Goal: Task Accomplishment & Management: Complete application form

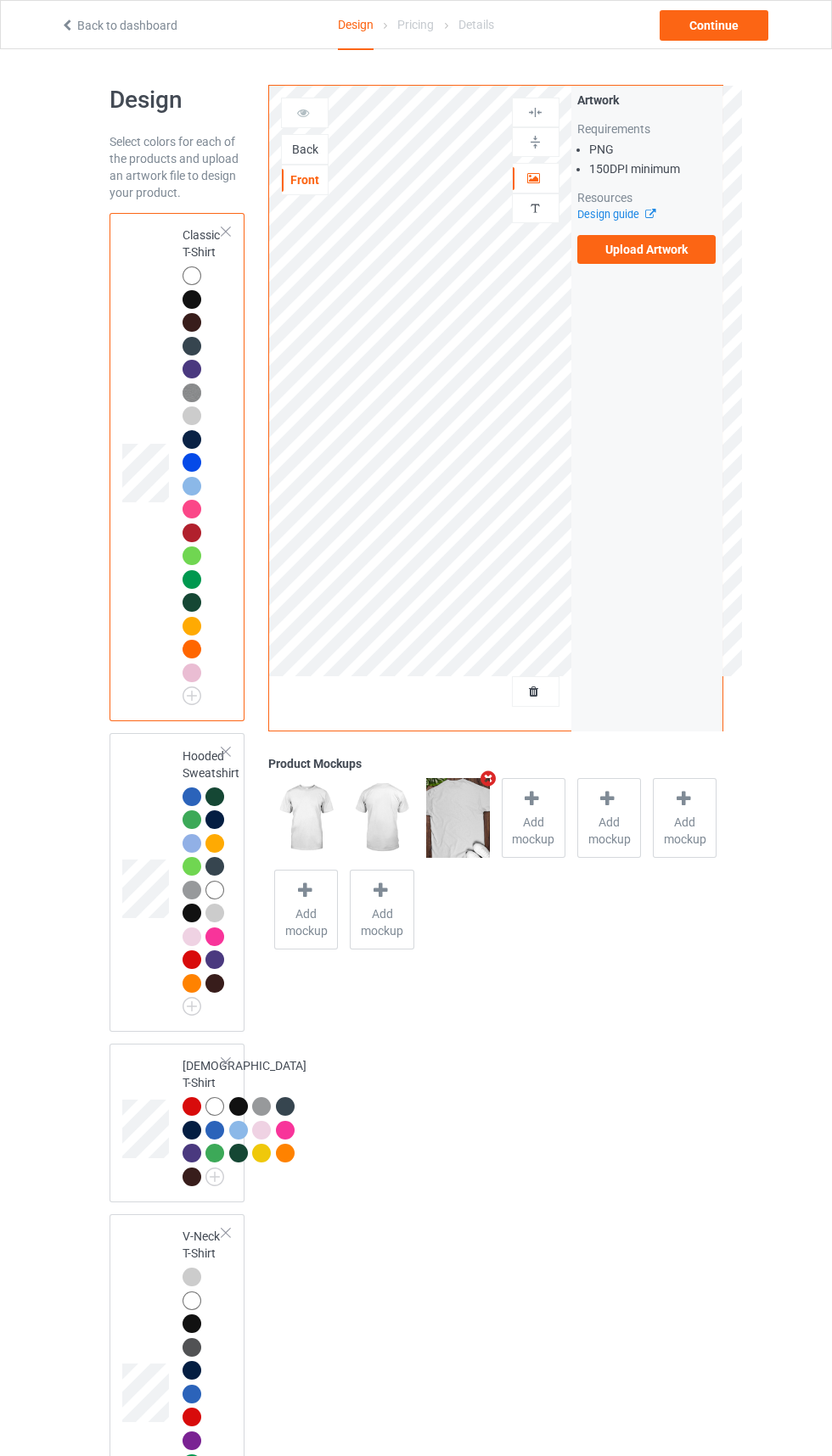
click at [487, 779] on icon "Remove mockup" at bounding box center [488, 779] width 21 height 18
click at [315, 150] on div "Back" at bounding box center [305, 150] width 46 height 17
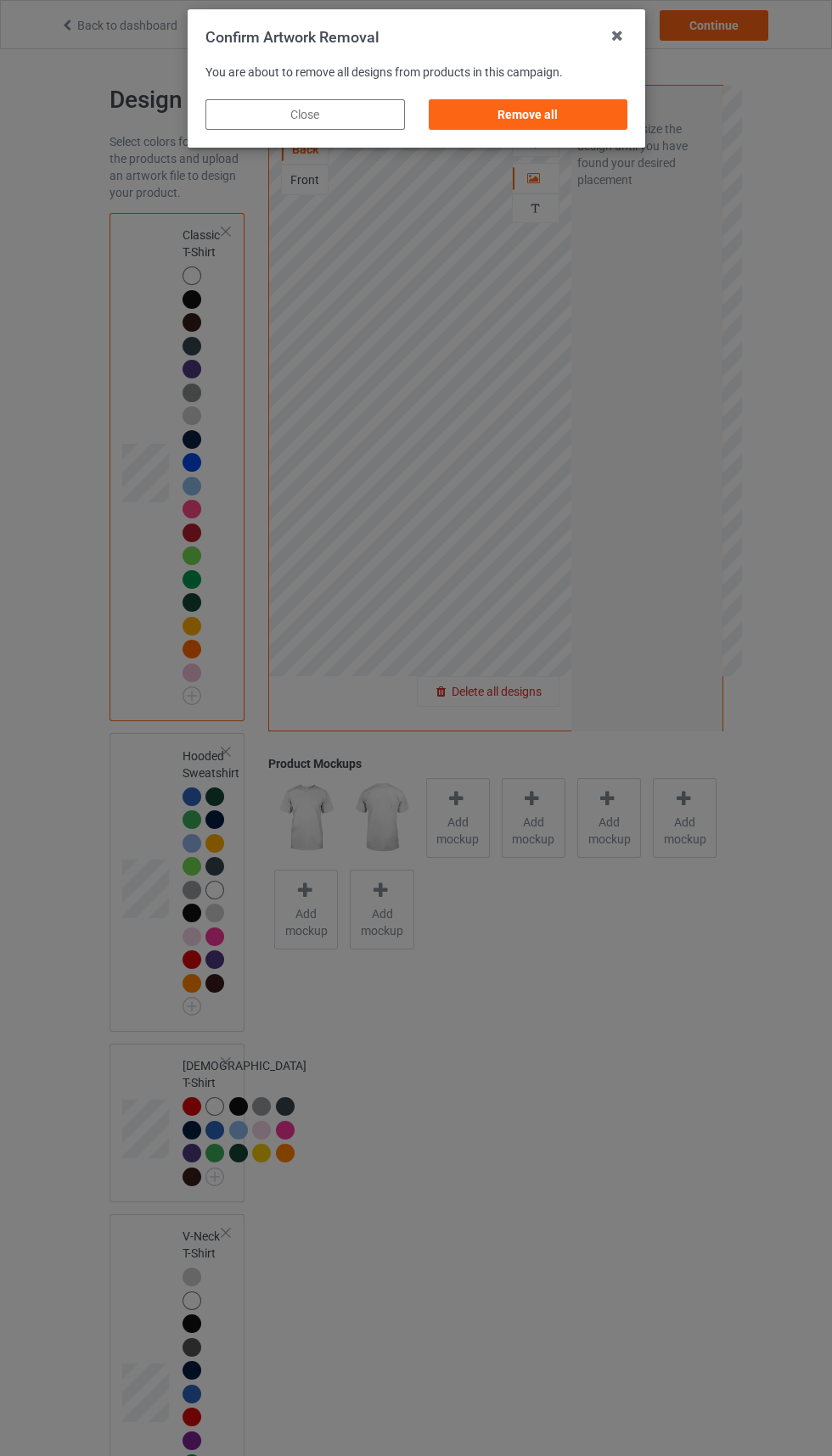
click at [559, 105] on div "Remove all" at bounding box center [527, 114] width 199 height 30
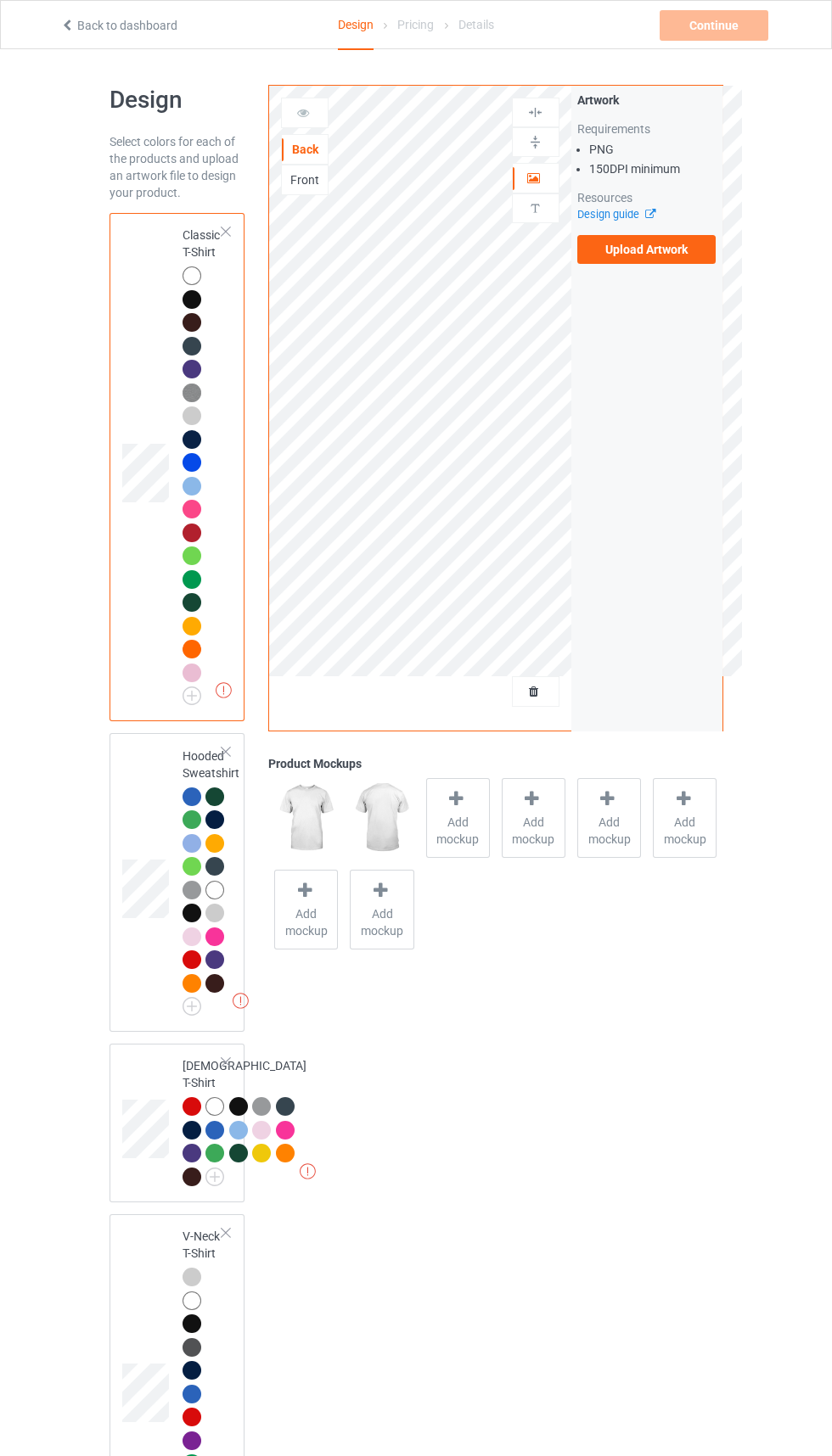
click at [313, 182] on div "Front" at bounding box center [305, 180] width 46 height 17
click at [694, 253] on label "Upload Artwork" at bounding box center [647, 250] width 139 height 29
click at [0, 0] on input "Upload Artwork" at bounding box center [0, 0] width 0 height 0
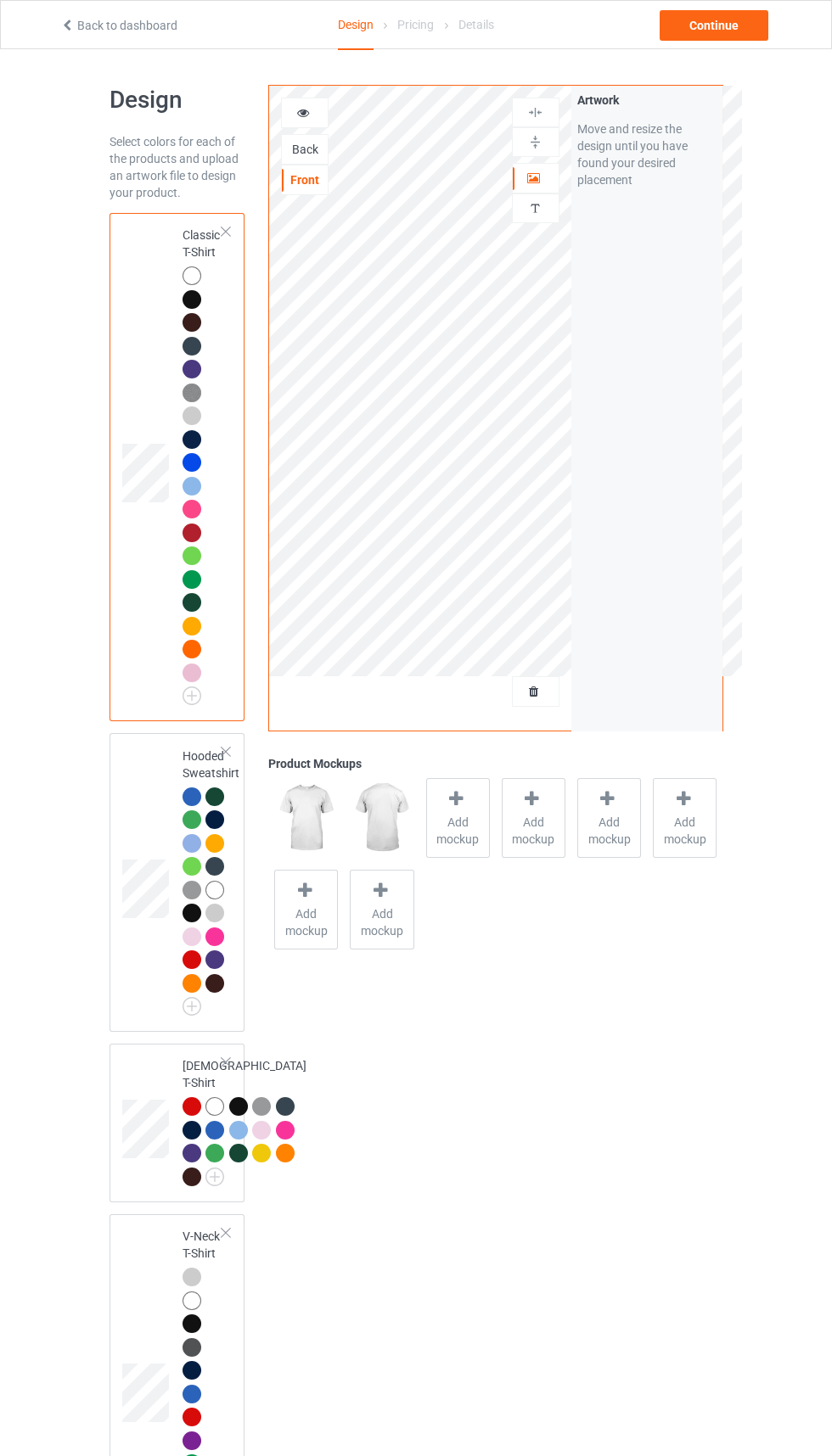
click at [455, 832] on span "Add mockup" at bounding box center [457, 831] width 62 height 34
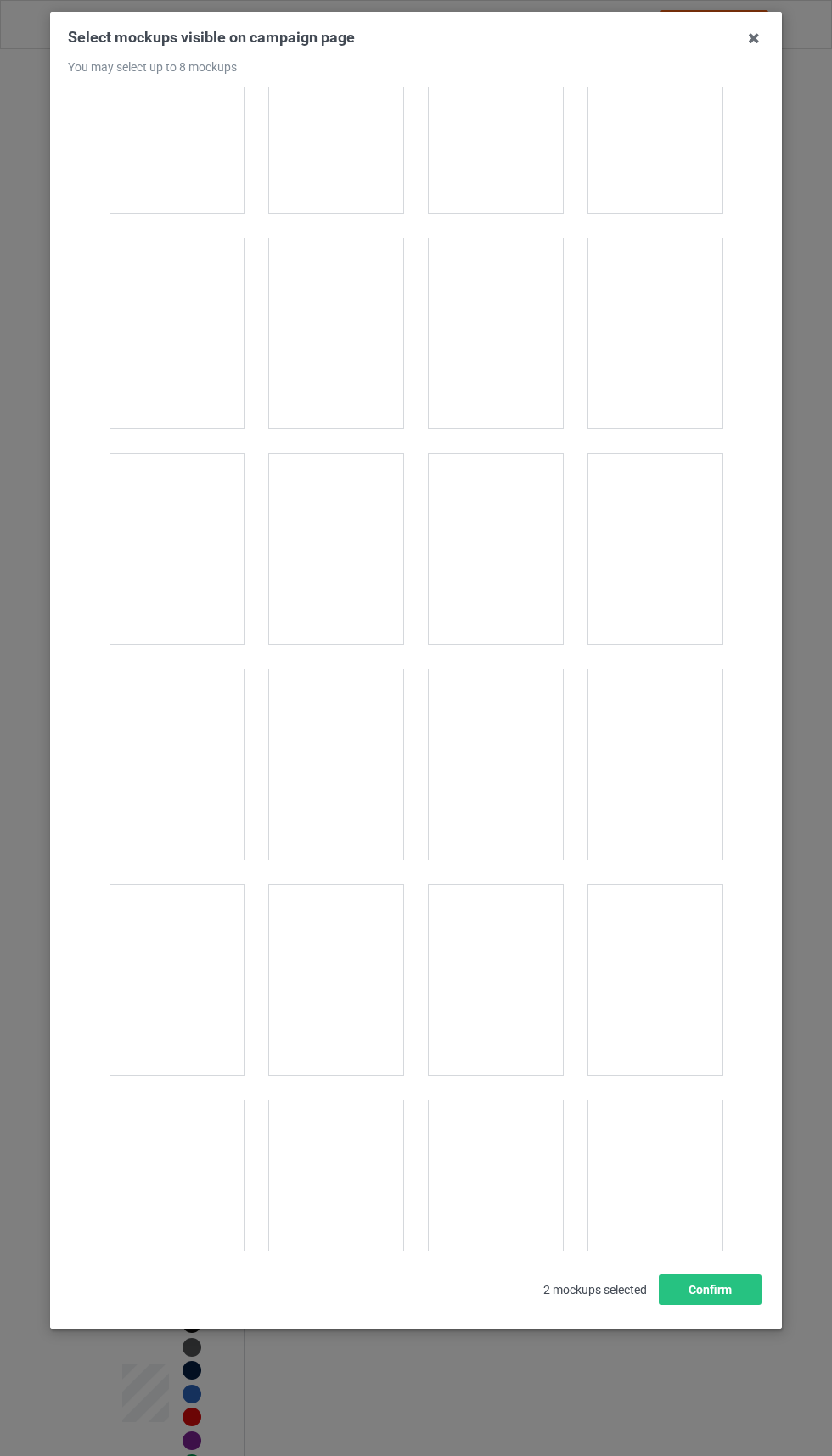
scroll to position [2020, 0]
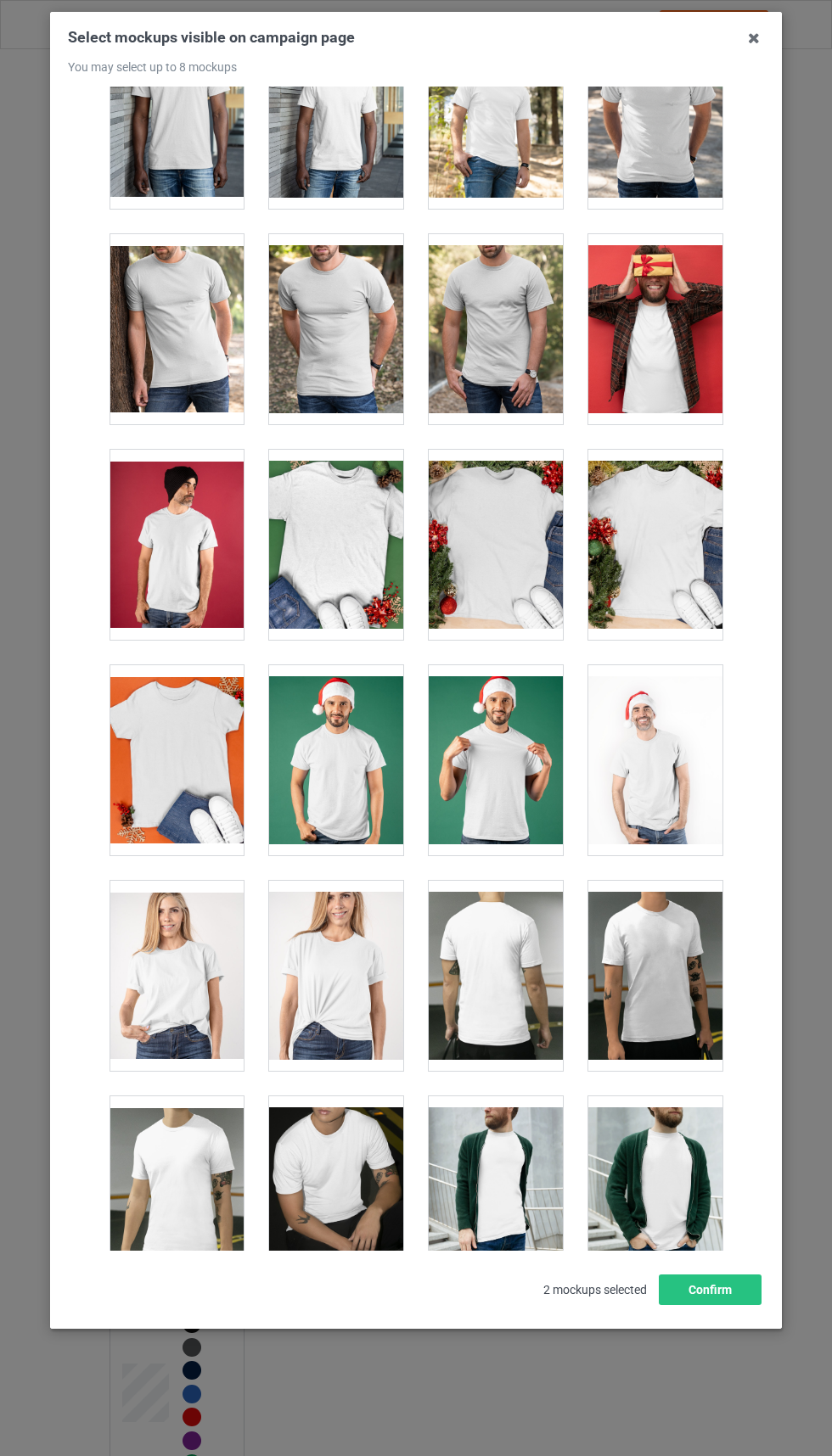
click at [632, 353] on div at bounding box center [655, 329] width 134 height 190
click at [697, 1305] on button "Confirm" at bounding box center [710, 1290] width 103 height 30
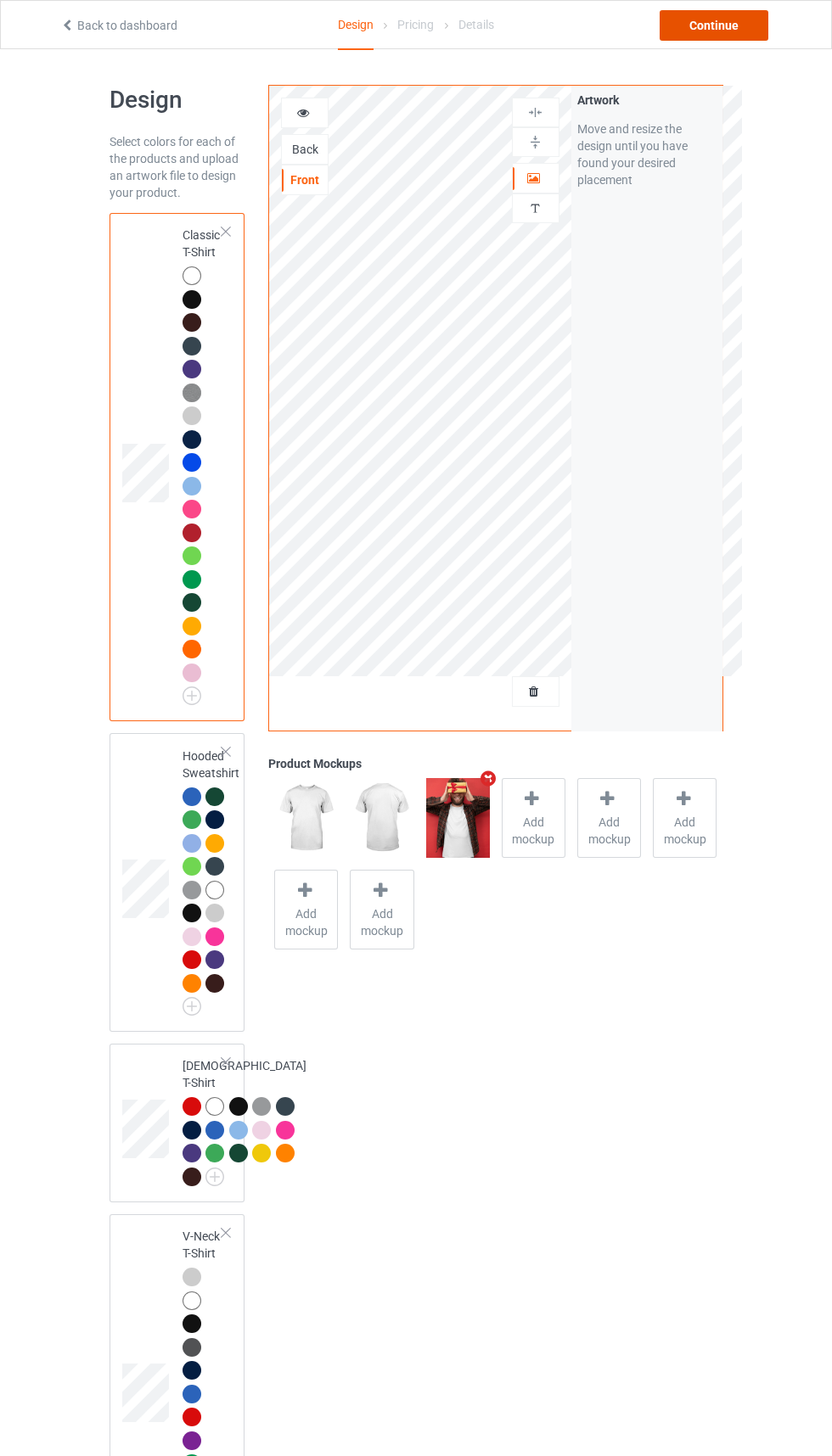
click at [700, 11] on div "Continue" at bounding box center [714, 26] width 109 height 30
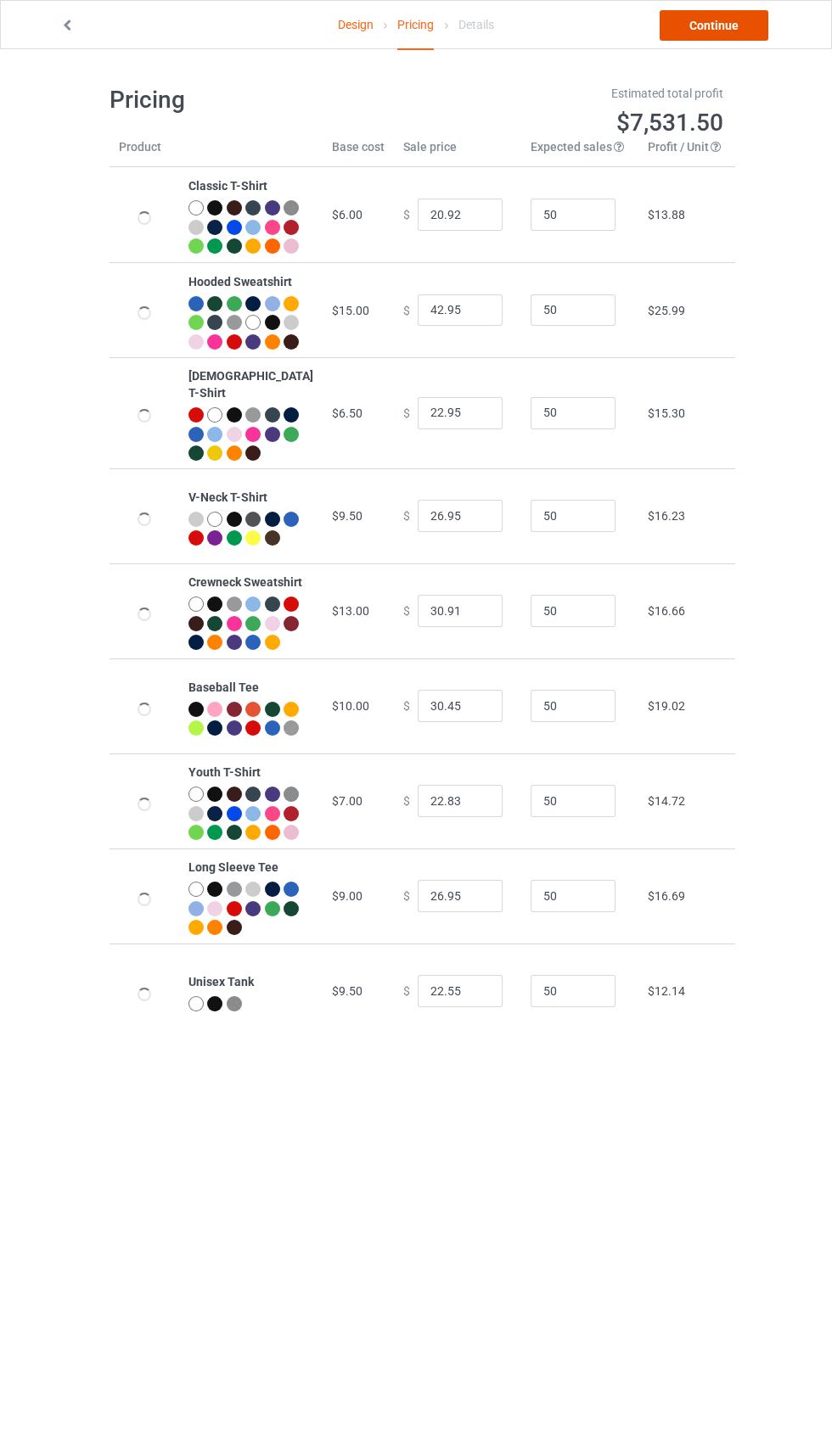
click at [749, 32] on link "Continue" at bounding box center [714, 26] width 109 height 30
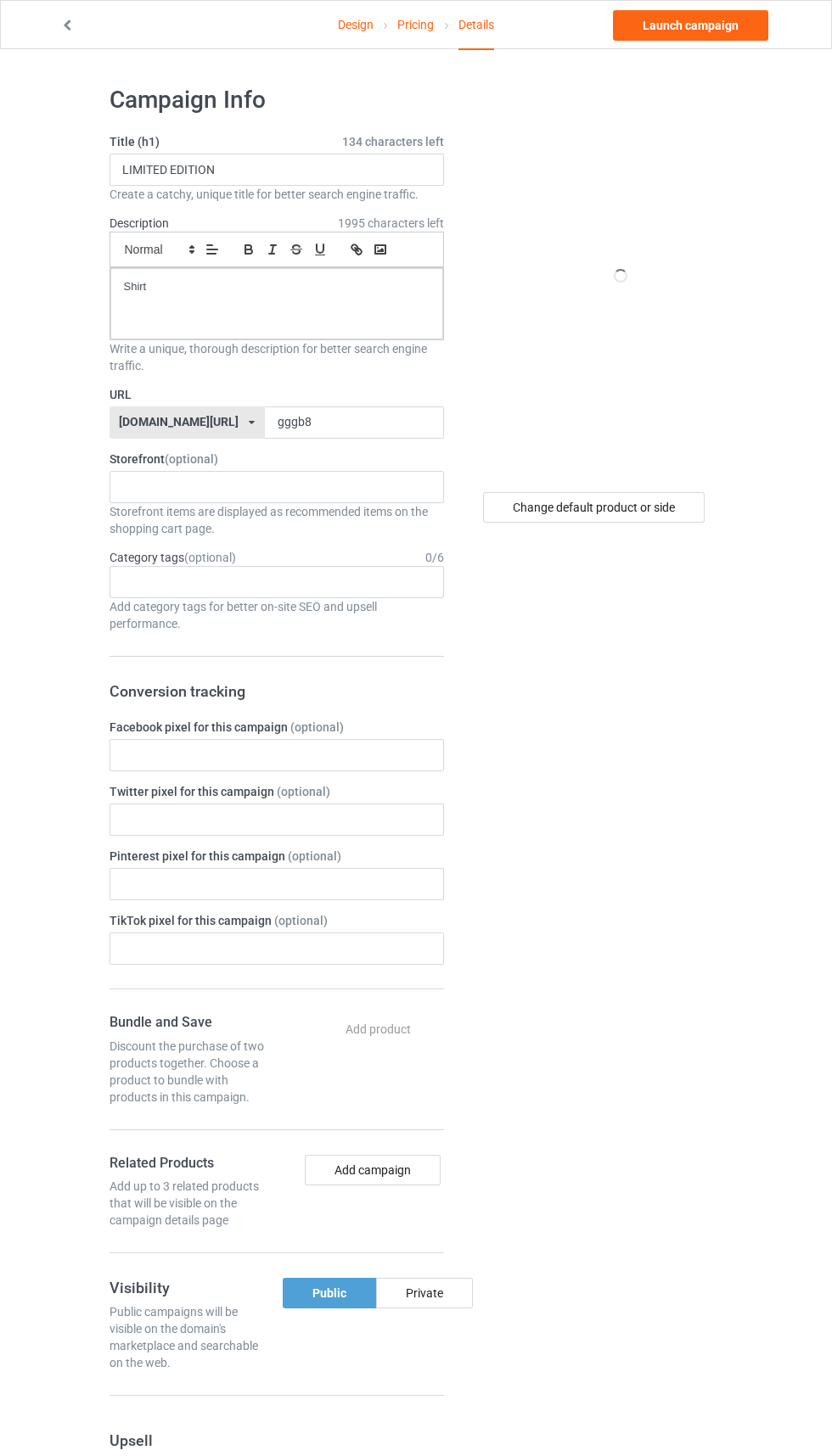
click at [379, 394] on label "URL" at bounding box center [276, 394] width 335 height 17
click at [350, 419] on input "gggb8" at bounding box center [355, 423] width 179 height 32
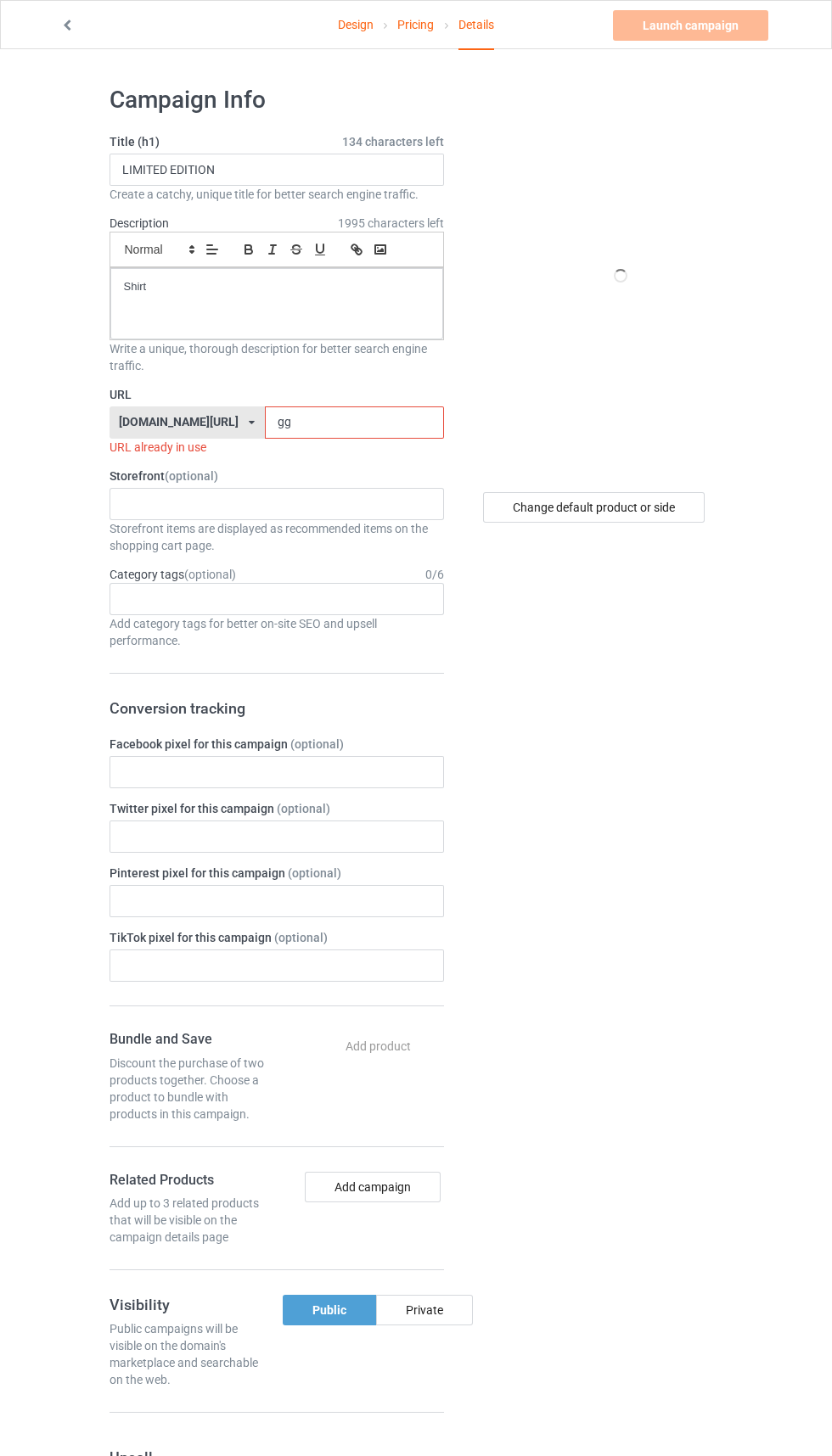
type input "g"
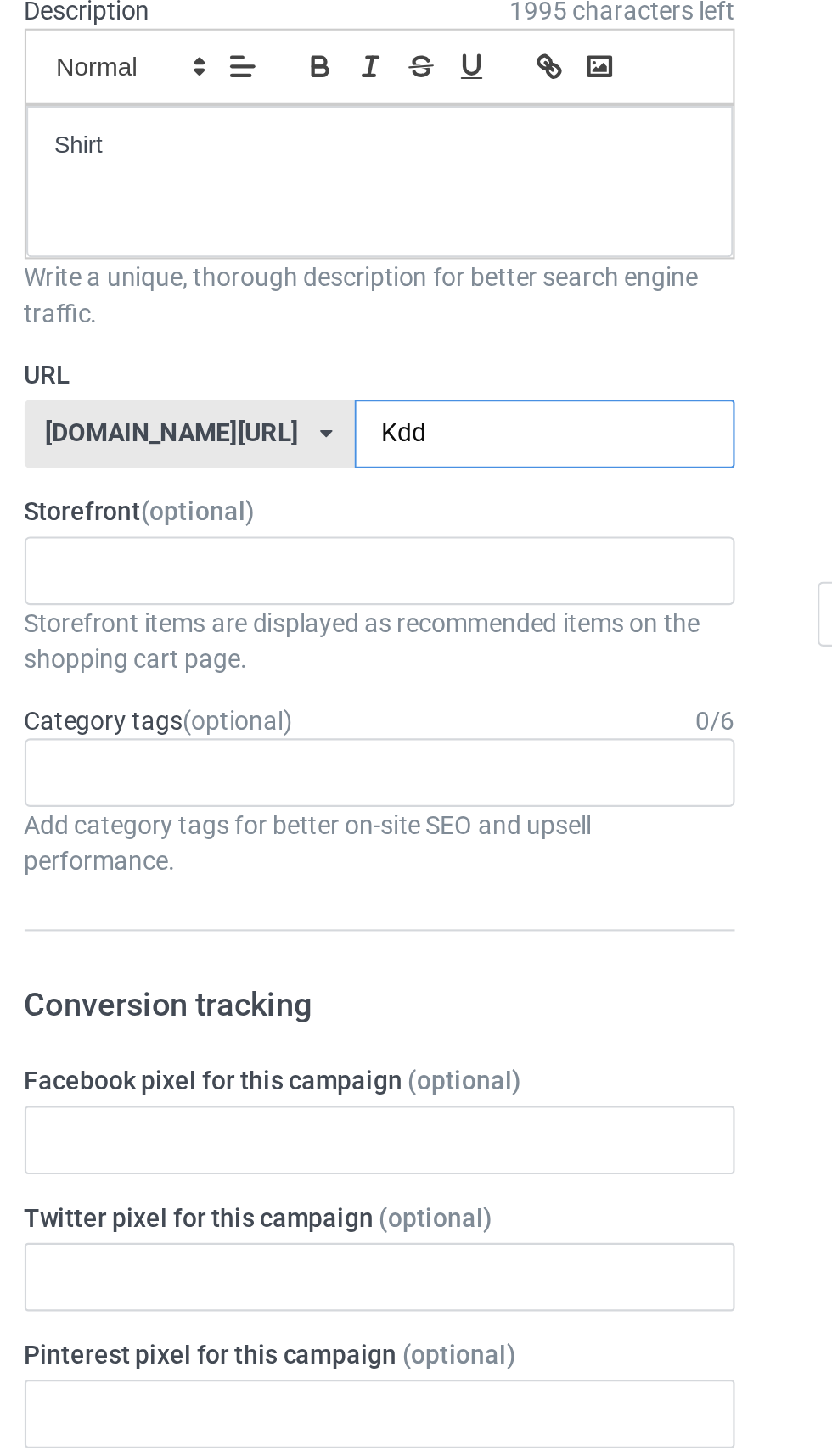
type input "Kddg"
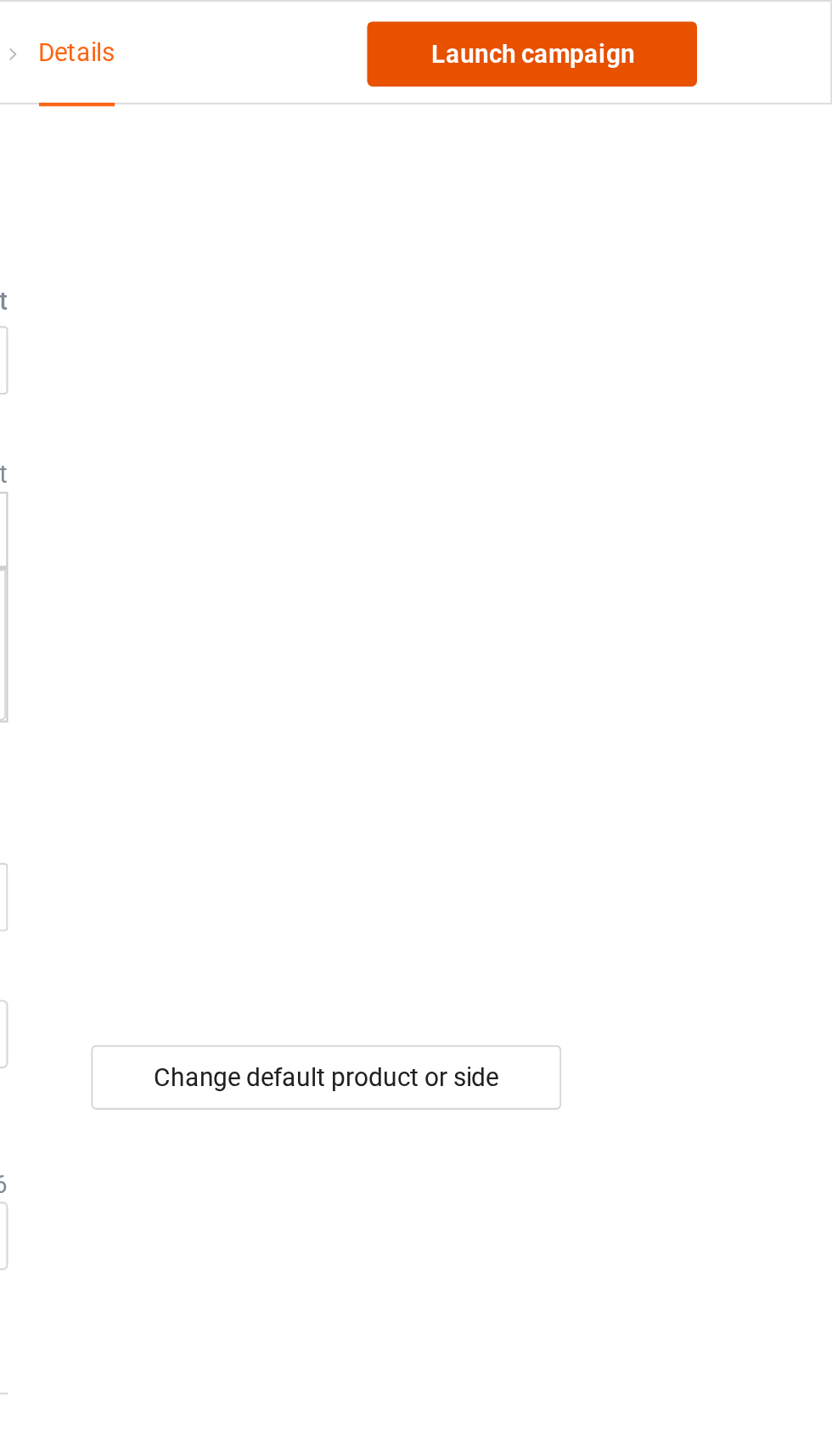
click at [729, 29] on link "Launch campaign" at bounding box center [690, 26] width 155 height 30
